Goal: Transaction & Acquisition: Purchase product/service

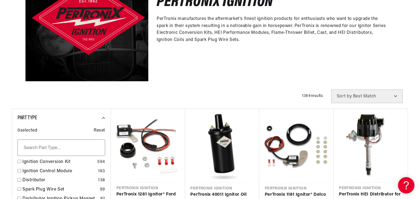
scroll to position [153, 0]
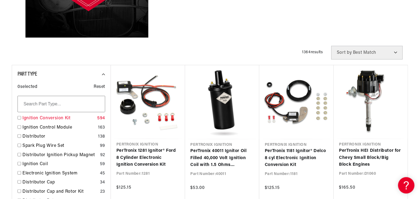
click at [18, 120] on input "checkbox" at bounding box center [20, 118] width 4 height 4
checkbox input "true"
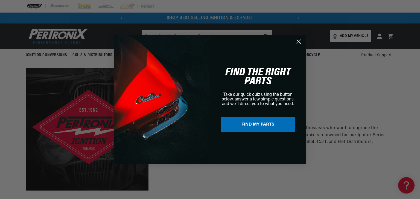
click at [298, 42] on icon "Close dialog" at bounding box center [299, 42] width 4 height 4
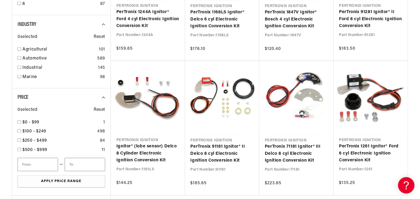
scroll to position [438, 0]
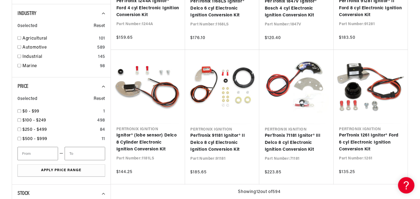
click at [12, 78] on div "Industry 0 selected Reset Agricultural 101 Automotive 589 Industrial 145 Marine…" at bounding box center [61, 40] width 99 height 73
click at [18, 68] on input "checkbox" at bounding box center [20, 66] width 4 height 4
checkbox input "true"
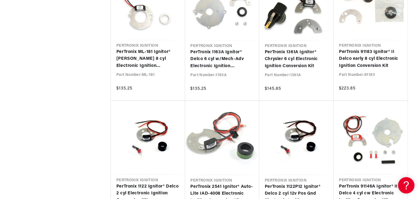
scroll to position [0, 207]
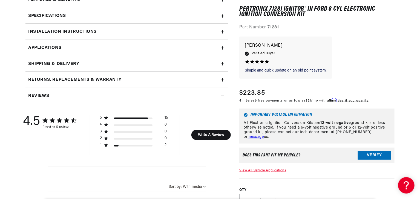
scroll to position [284, 0]
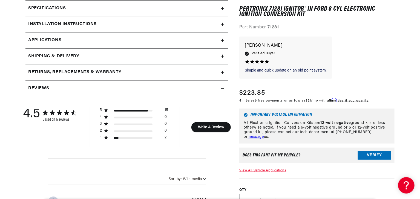
click at [84, 49] on link "Applications" at bounding box center [126, 41] width 203 height 16
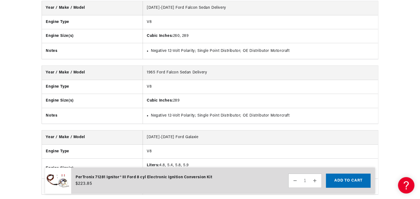
scroll to position [3978, 0]
